Goal: Task Accomplishment & Management: Manage account settings

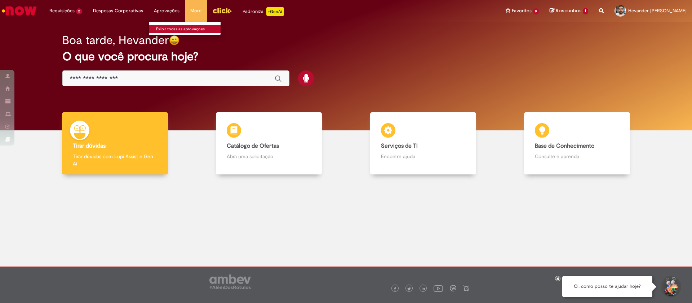
drag, startPoint x: 0, startPoint y: 0, endPoint x: 157, endPoint y: 29, distance: 159.8
click at [157, 29] on link "Exibir todas as aprovações" at bounding box center [188, 29] width 79 height 8
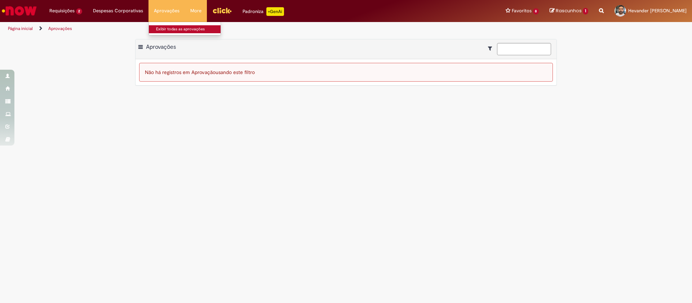
click at [157, 29] on link "Exibir todas as aprovações" at bounding box center [188, 29] width 79 height 8
click at [31, 10] on img "Ir para a Homepage" at bounding box center [19, 11] width 37 height 14
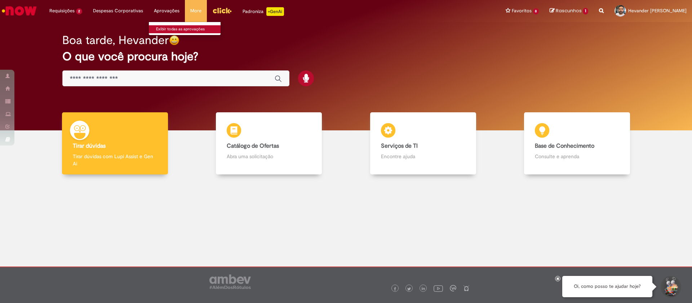
click at [170, 27] on link "Exibir todas as aprovações" at bounding box center [188, 29] width 79 height 8
